Goal: Transaction & Acquisition: Purchase product/service

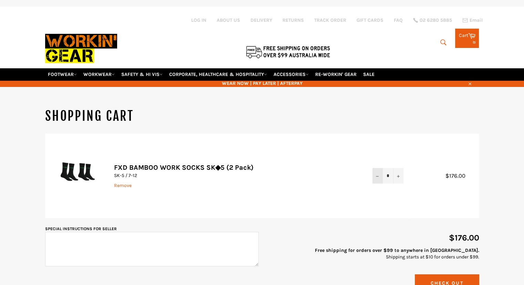
click at [377, 175] on icon "Reduce item quantity by one" at bounding box center [377, 176] width 3 height 3
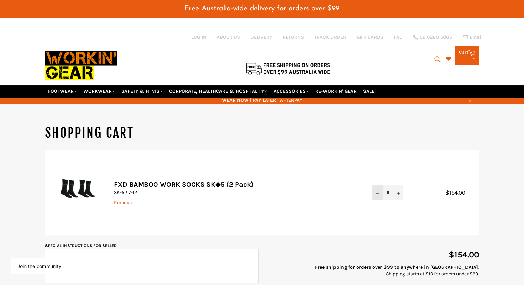
click at [376, 192] on icon "Reduce item quantity by one" at bounding box center [377, 193] width 3 height 3
click at [376, 185] on button "−" at bounding box center [378, 193] width 10 height 16
click at [379, 185] on button "−" at bounding box center [378, 193] width 10 height 16
click at [377, 192] on icon "Reduce item quantity by one" at bounding box center [377, 193] width 3 height 3
drag, startPoint x: 377, startPoint y: 184, endPoint x: 388, endPoint y: 222, distance: 39.8
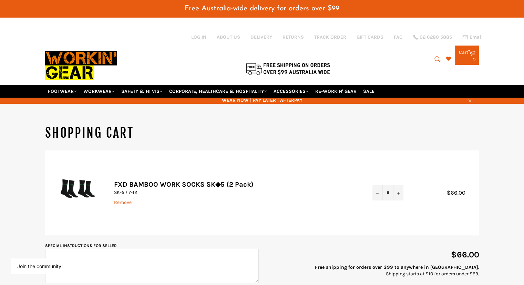
click at [388, 222] on td "Quantity * − +" at bounding box center [388, 192] width 45 height 85
click at [377, 192] on icon "Reduce item quantity by one" at bounding box center [377, 193] width 3 height 3
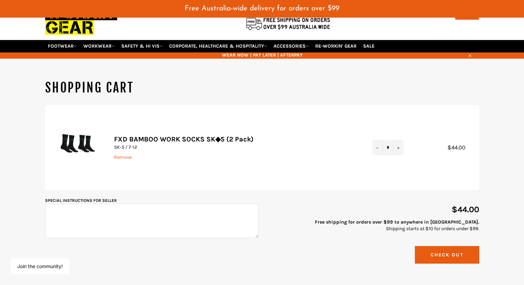
scroll to position [45, 0]
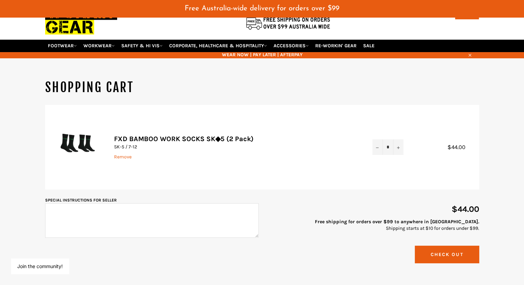
click at [448, 248] on button "Check Out" at bounding box center [447, 254] width 64 height 18
